Goal: Task Accomplishment & Management: Use online tool/utility

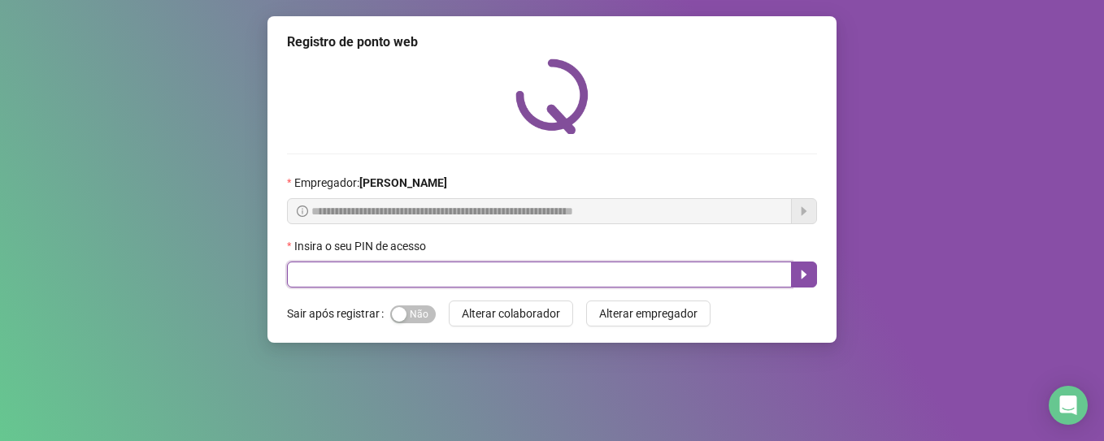
click at [523, 272] on input "text" at bounding box center [539, 275] width 505 height 26
type input "*****"
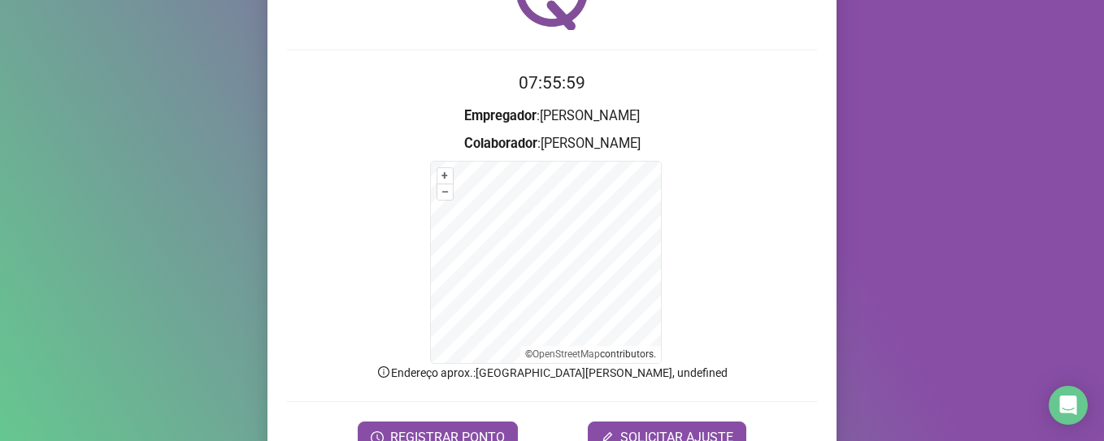
scroll to position [189, 0]
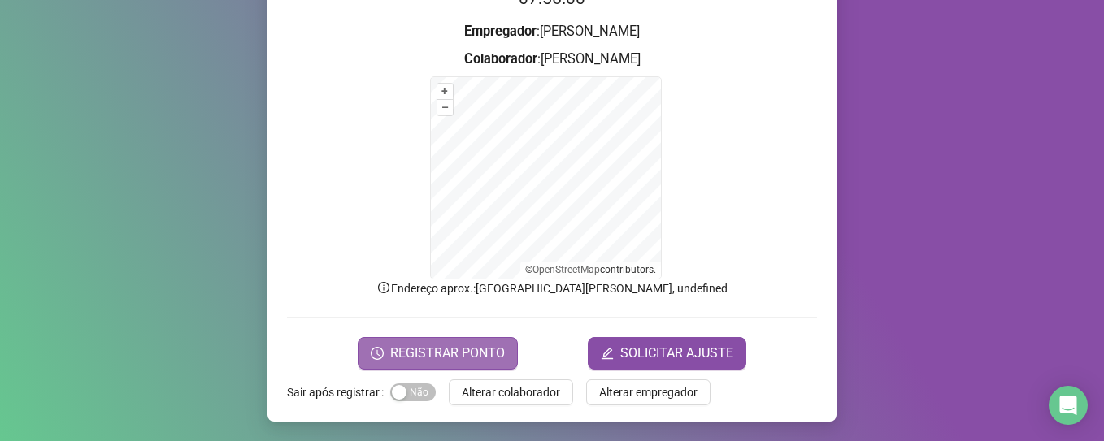
click at [430, 355] on span "REGISTRAR PONTO" at bounding box center [447, 354] width 115 height 20
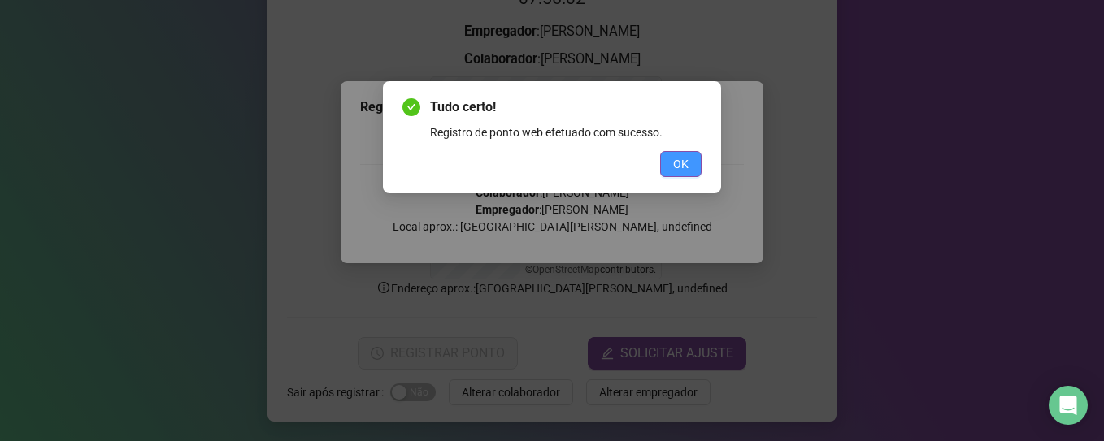
click at [684, 161] on span "OK" at bounding box center [680, 164] width 15 height 18
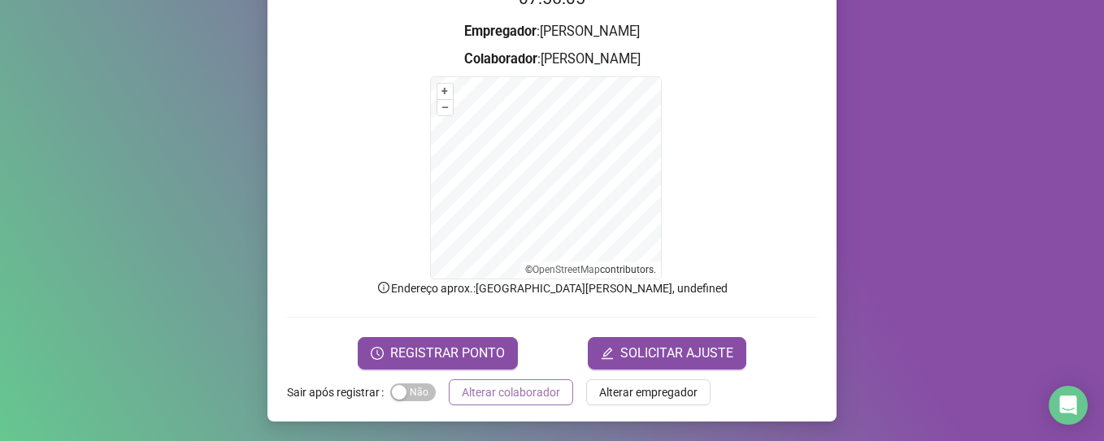
click at [529, 391] on span "Alterar colaborador" at bounding box center [511, 393] width 98 height 18
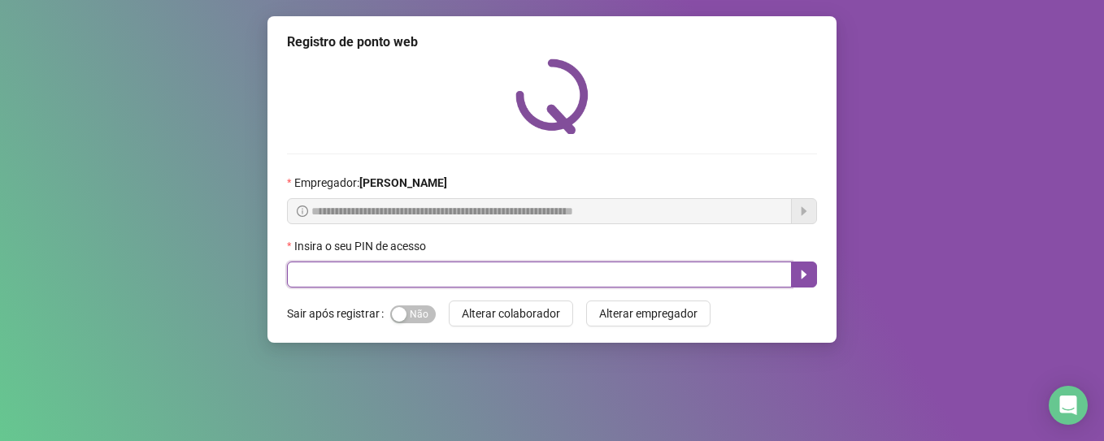
click at [489, 280] on input "text" at bounding box center [539, 275] width 505 height 26
type input "*****"
click at [806, 271] on icon "caret-right" at bounding box center [803, 274] width 13 height 13
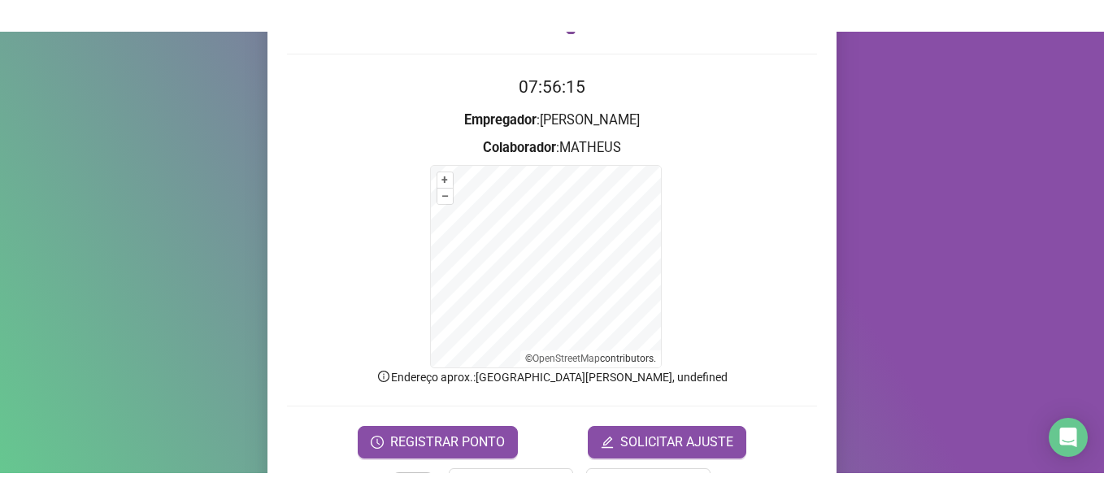
scroll to position [189, 0]
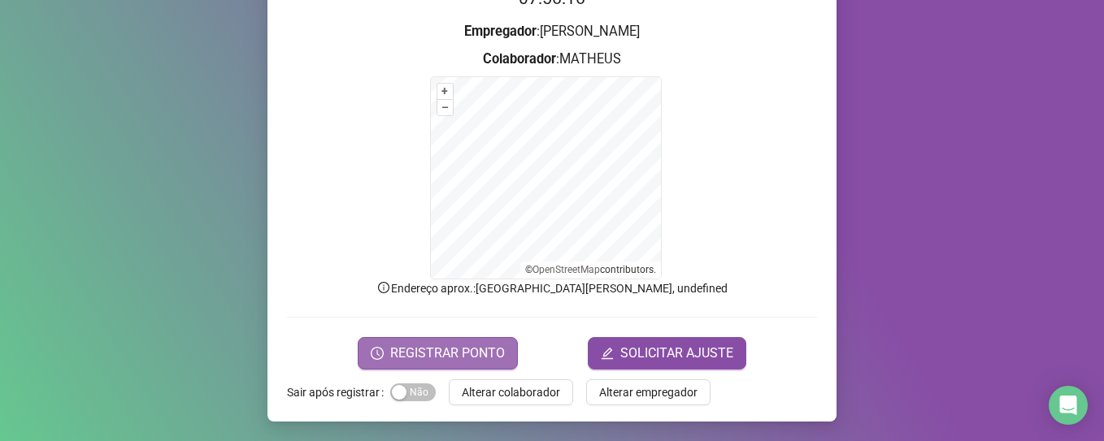
click at [471, 359] on span "REGISTRAR PONTO" at bounding box center [447, 354] width 115 height 20
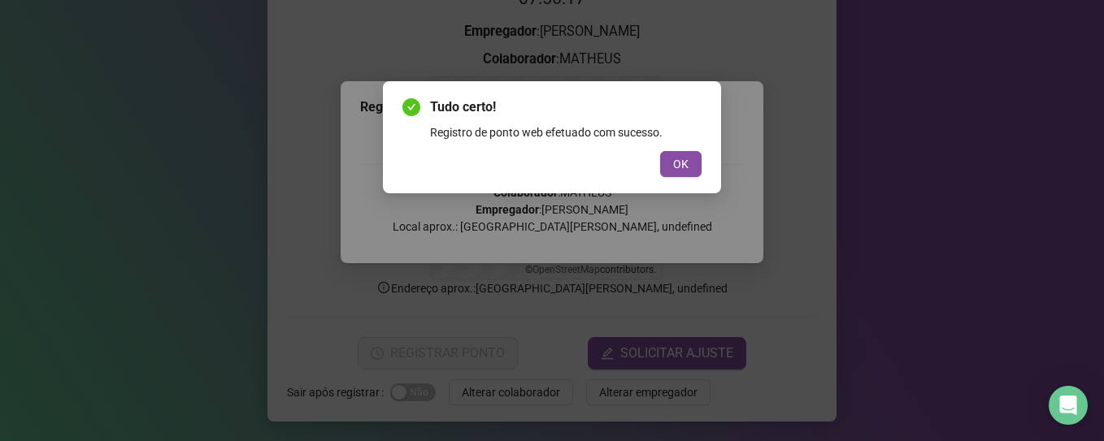
click at [656, 163] on div "OK" at bounding box center [551, 164] width 299 height 26
click at [671, 165] on button "OK" at bounding box center [680, 164] width 41 height 26
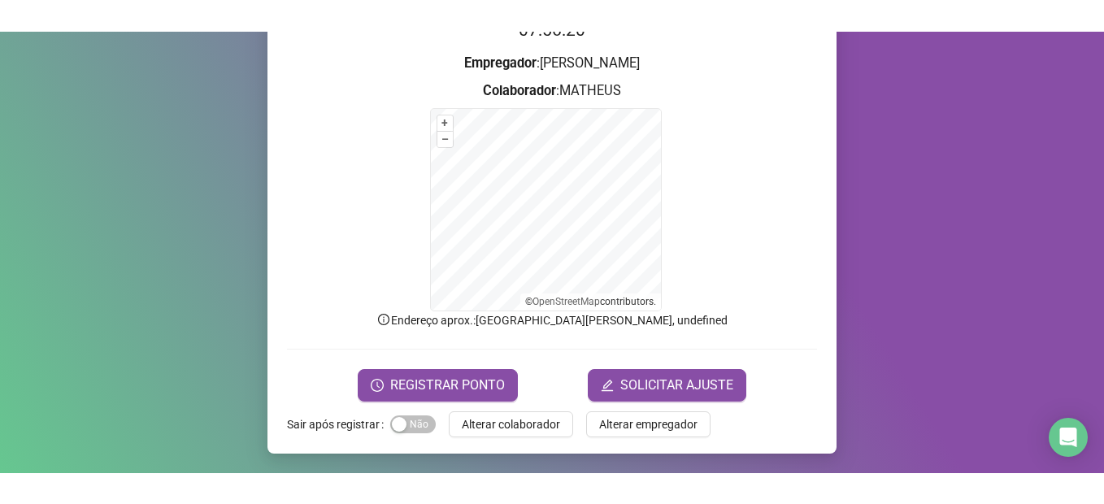
scroll to position [126, 0]
